Goal: Use online tool/utility: Utilize a website feature to perform a specific function

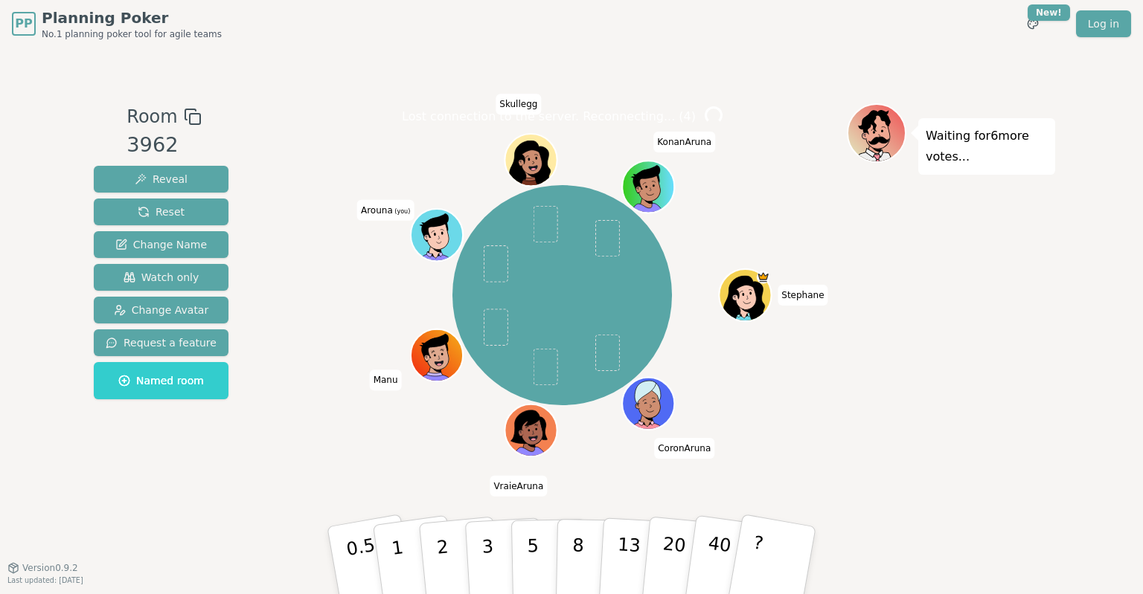
click at [45, 109] on div "PP Planning Poker No.1 planning poker tool for agile teams Toggle theme New! Lo…" at bounding box center [571, 297] width 1143 height 594
click at [79, 481] on div "PP Planning Poker No.1 planning poker tool for agile teams Toggle theme New! Lo…" at bounding box center [571, 297] width 1143 height 594
click at [71, 468] on div "PP Planning Poker No.1 planning poker tool for agile teams Toggle theme New! Lo…" at bounding box center [571, 297] width 1143 height 594
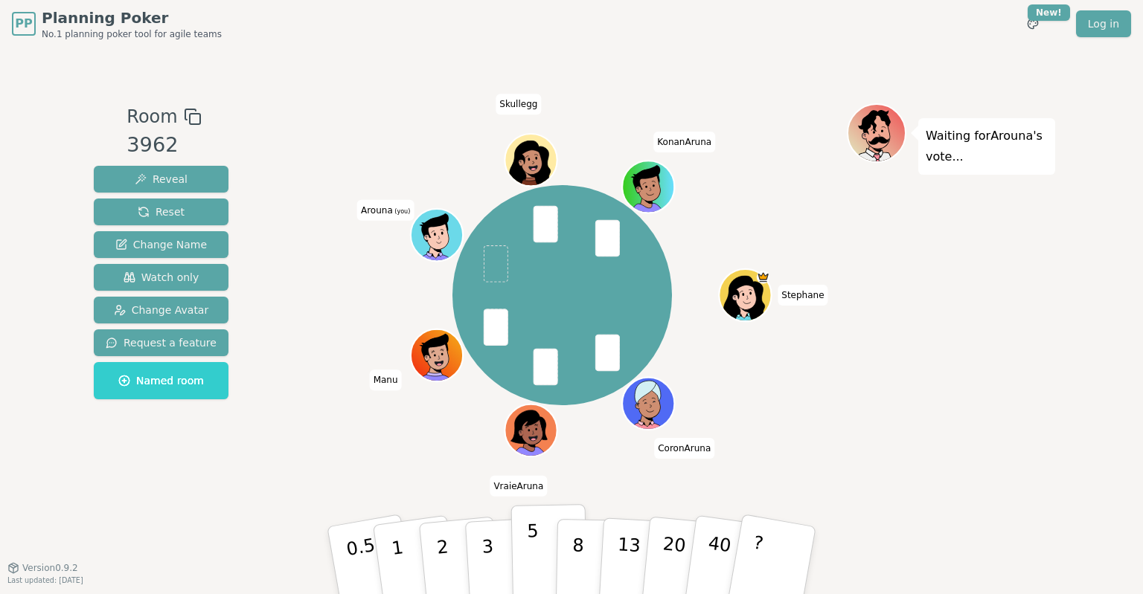
click at [531, 555] on p "5" at bounding box center [533, 561] width 13 height 80
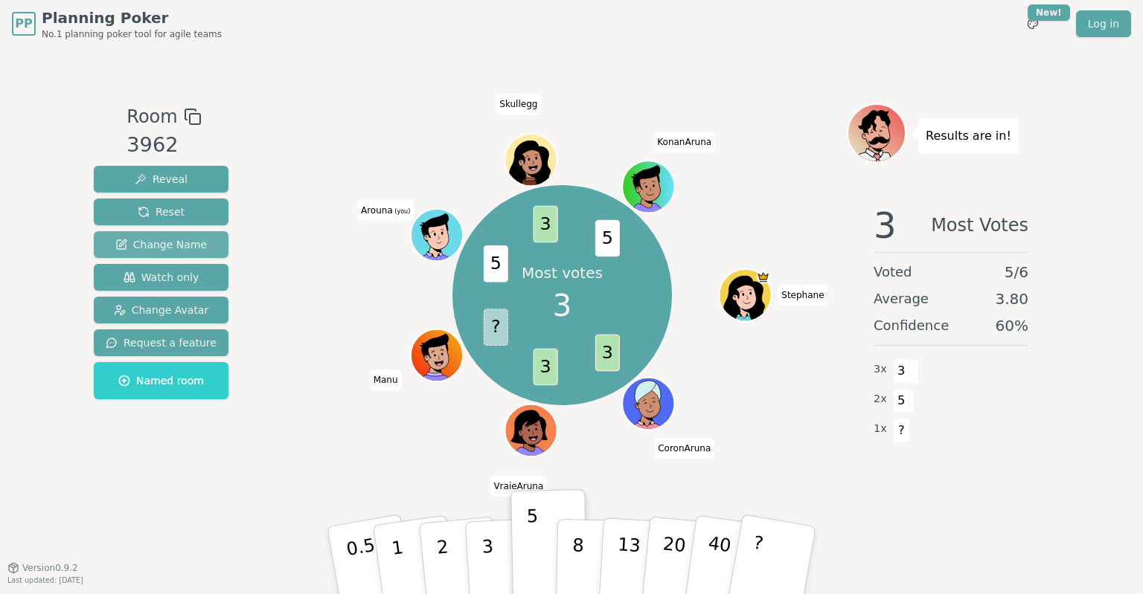
click at [155, 241] on span "Change Name" at bounding box center [161, 244] width 92 height 15
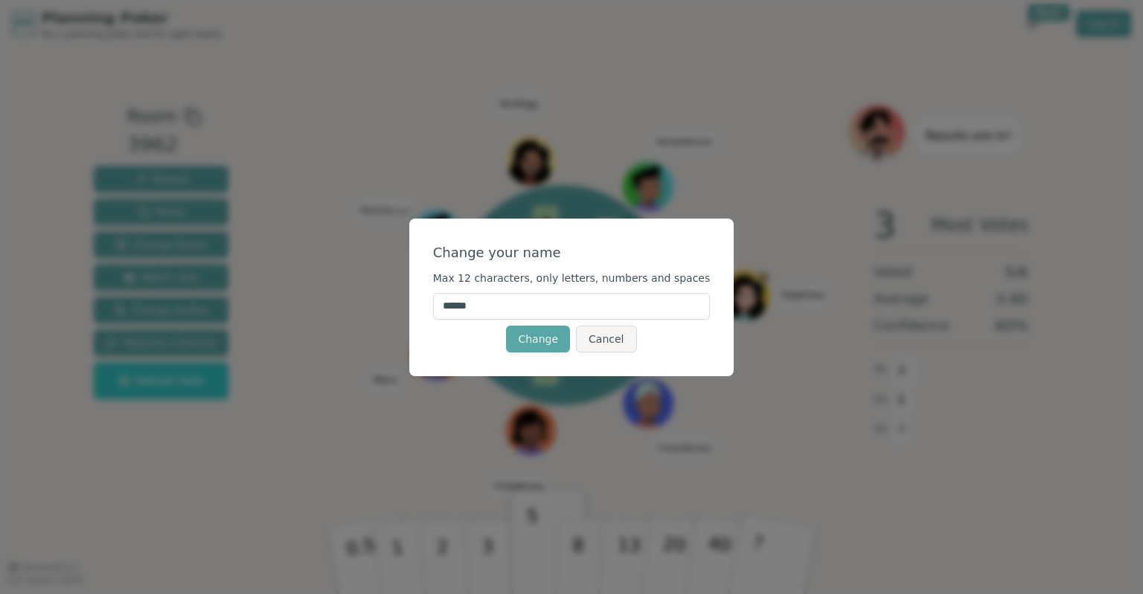
drag, startPoint x: 498, startPoint y: 302, endPoint x: 443, endPoint y: 309, distance: 55.6
click at [433, 302] on input "******" at bounding box center [572, 306] width 278 height 27
type input "****"
click at [529, 345] on button "Change" at bounding box center [538, 339] width 64 height 27
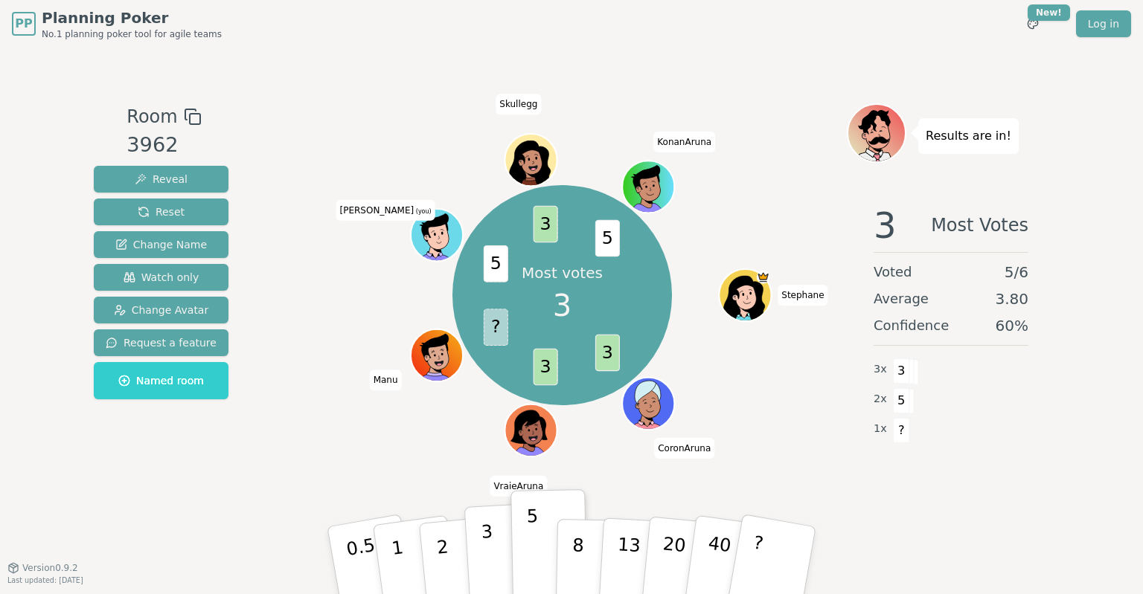
click at [481, 545] on button "3" at bounding box center [504, 561] width 81 height 116
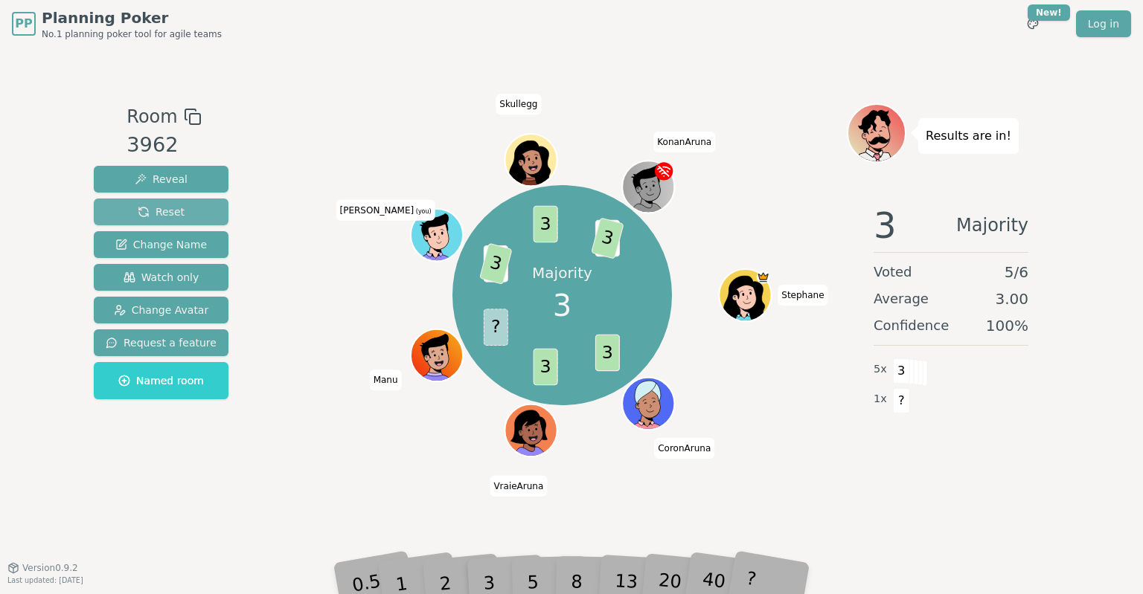
click at [167, 213] on span "Reset" at bounding box center [161, 212] width 47 height 15
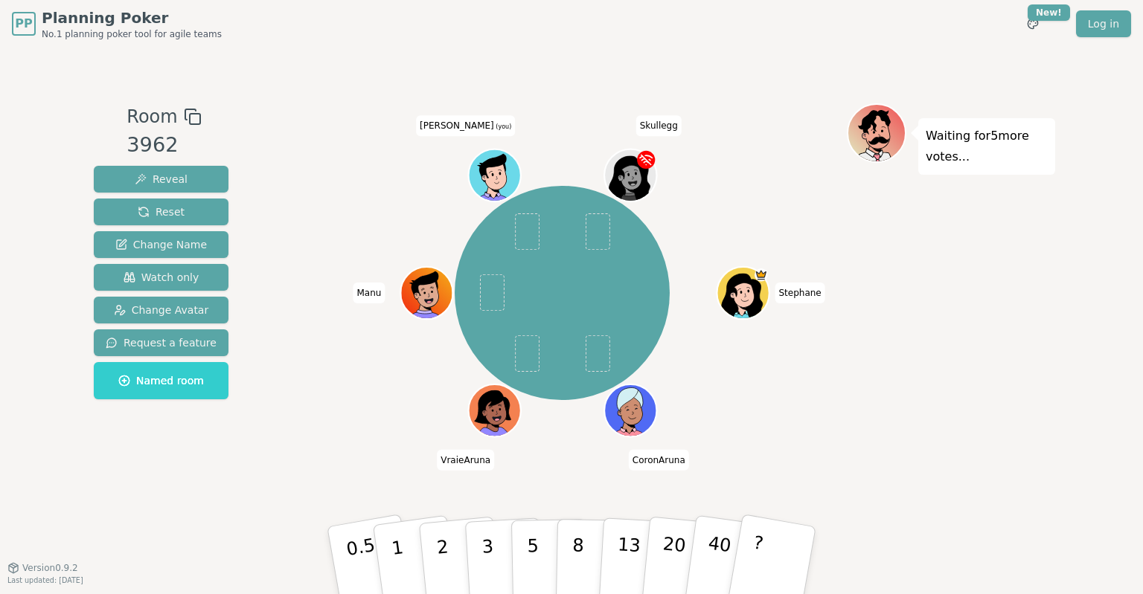
click at [83, 491] on div "PP Planning Poker No.1 planning poker tool for agile teams Toggle theme New! Lo…" at bounding box center [571, 297] width 1143 height 594
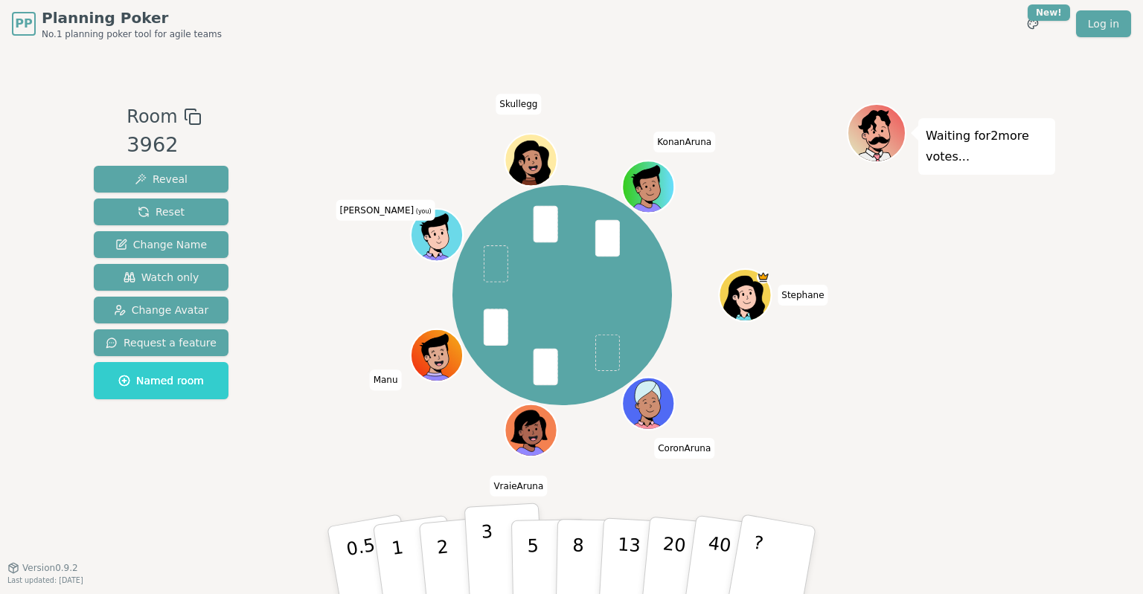
click at [489, 555] on p "3" at bounding box center [489, 562] width 16 height 81
